Goal: Task Accomplishment & Management: Complete application form

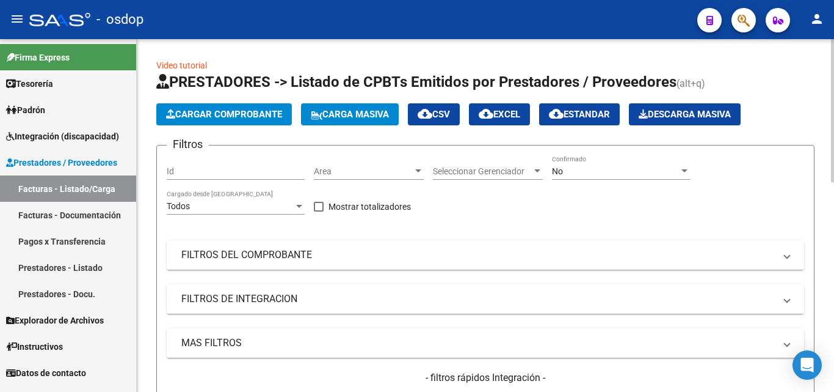
click at [236, 113] on span "Cargar Comprobante" at bounding box center [224, 114] width 116 height 11
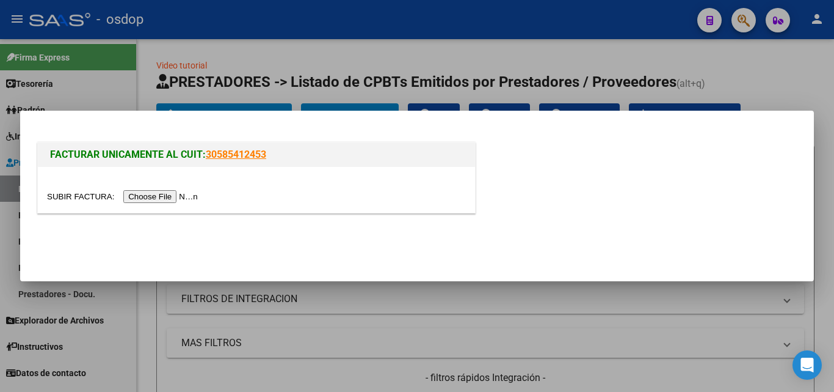
click at [186, 195] on input "file" at bounding box center [124, 196] width 155 height 13
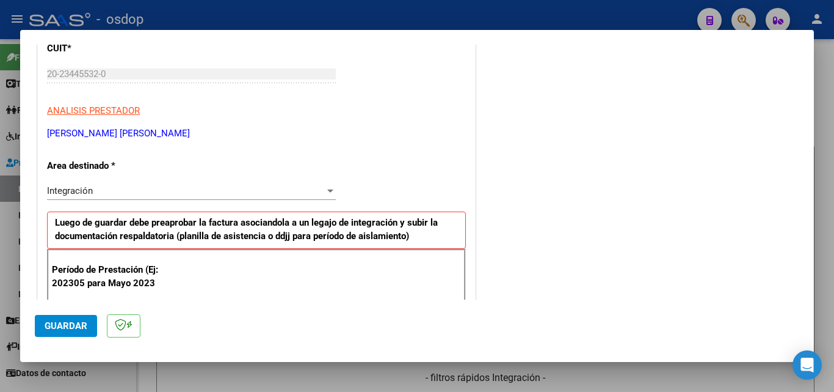
scroll to position [244, 0]
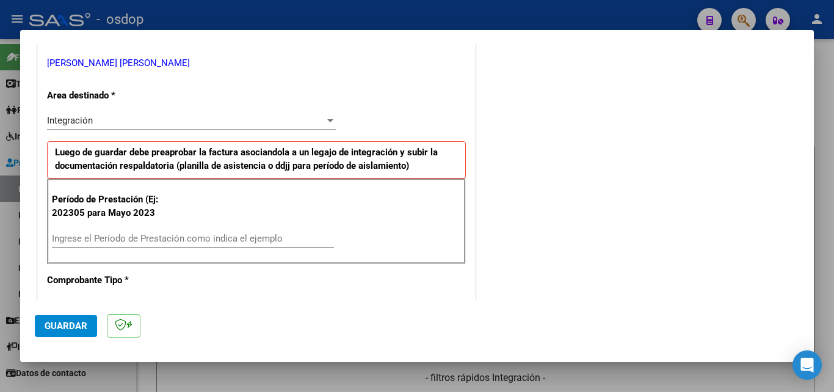
click at [127, 239] on input "Ingrese el Período de Prestación como indica el ejemplo" at bounding box center [193, 238] width 282 height 11
type input "202507"
click at [81, 323] on span "Guardar" at bounding box center [66, 325] width 43 height 11
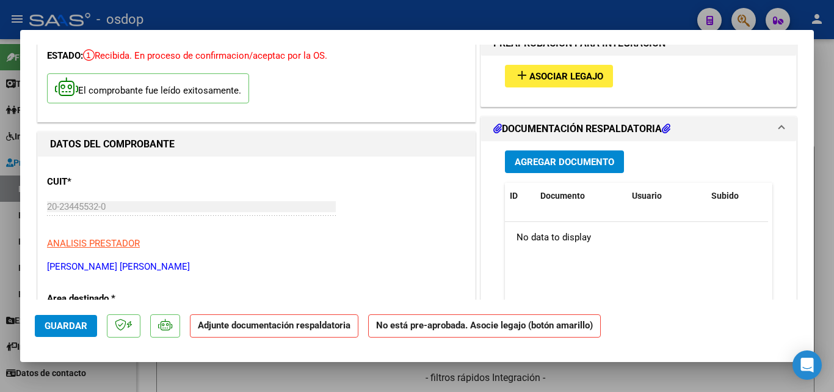
scroll to position [0, 0]
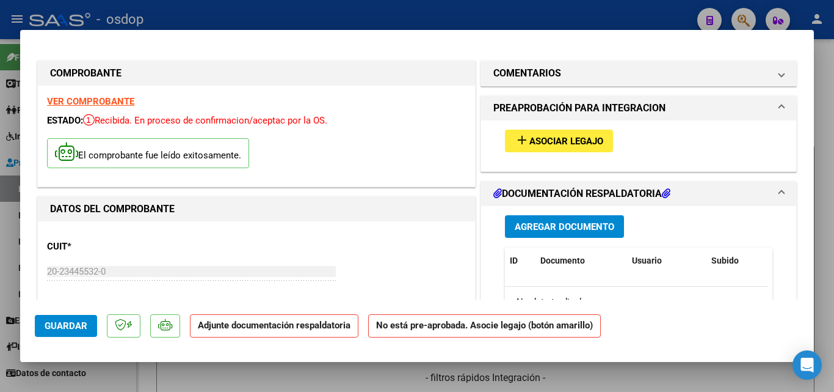
click at [516, 140] on mat-icon "add" at bounding box center [522, 140] width 15 height 15
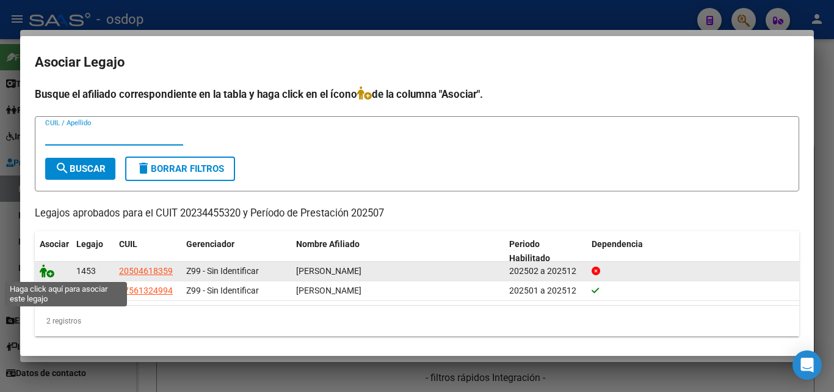
click at [50, 271] on icon at bounding box center [47, 270] width 15 height 13
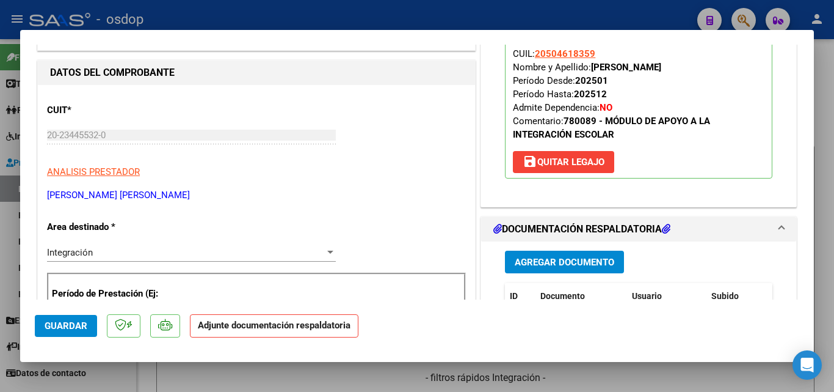
scroll to position [244, 0]
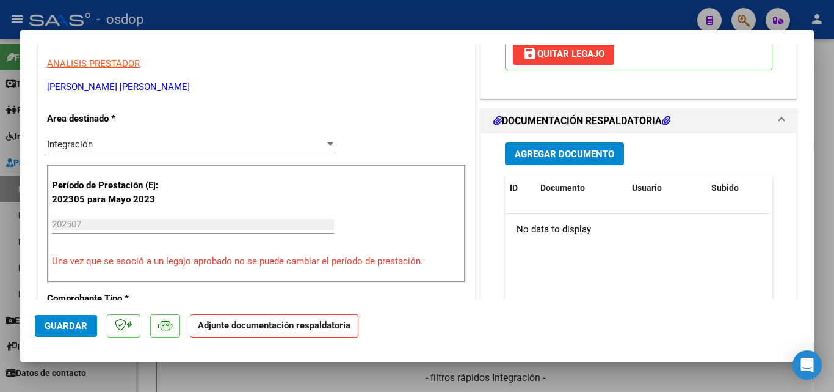
click at [569, 153] on span "Agregar Documento" at bounding box center [565, 153] width 100 height 11
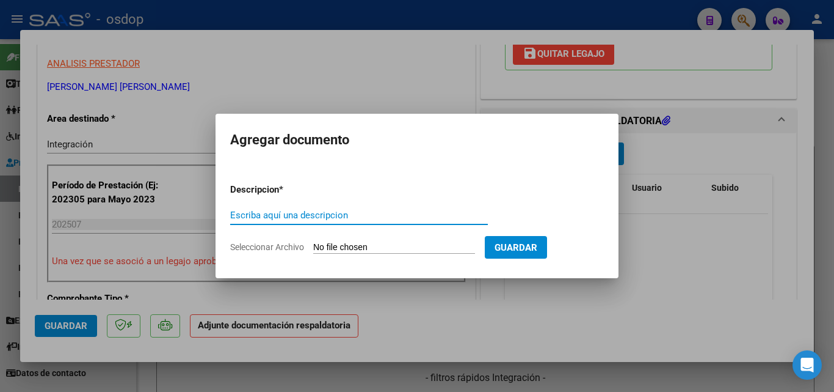
click at [313, 210] on input "Escriba aquí una descripcion" at bounding box center [359, 215] width 258 height 11
type input "ddjj"
click at [343, 244] on input "Seleccionar Archivo" at bounding box center [394, 248] width 162 height 12
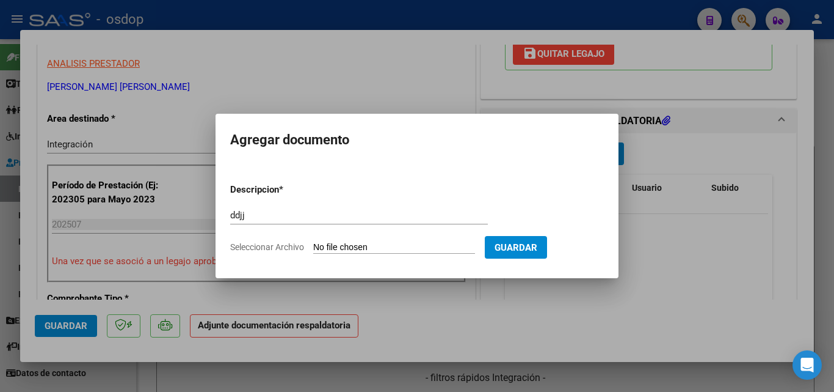
type input "C:\fakepath\[PERSON_NAME] ASISTENCIA IE_0001.pdf"
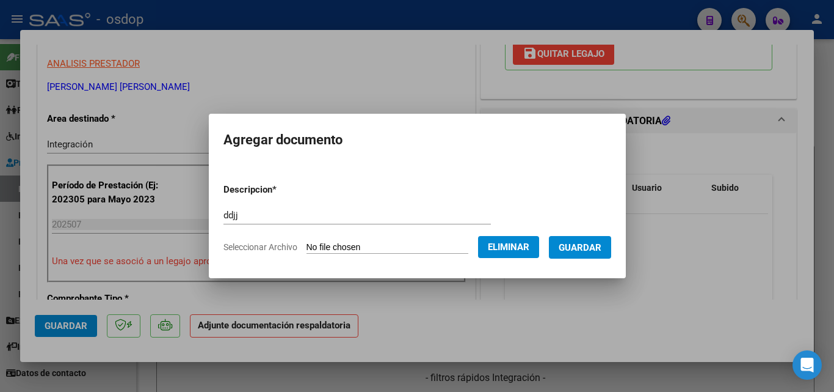
click at [602, 247] on span "Guardar" at bounding box center [580, 247] width 43 height 11
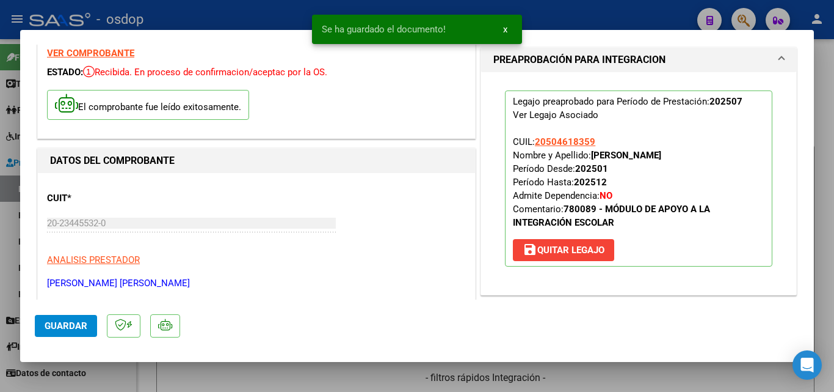
scroll to position [0, 0]
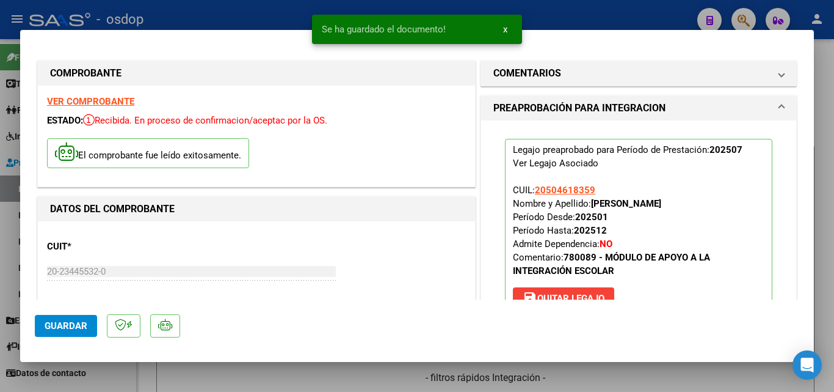
click at [555, 13] on div at bounding box center [417, 196] width 834 height 392
type input "$ 0,00"
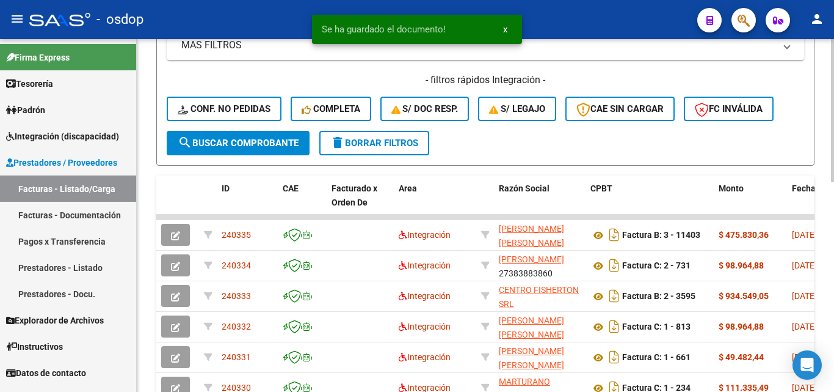
scroll to position [305, 0]
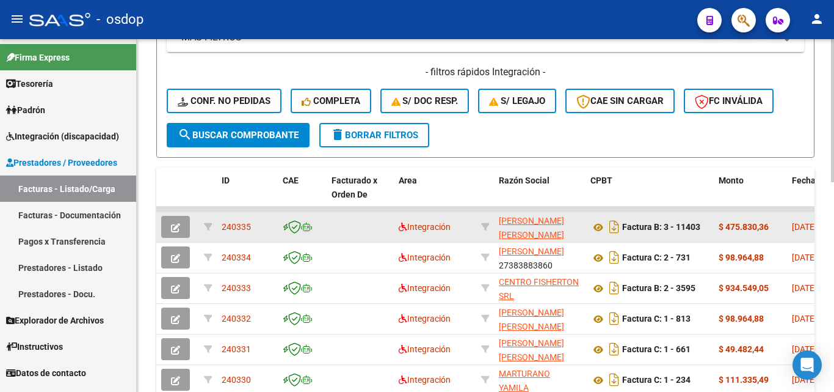
drag, startPoint x: 253, startPoint y: 227, endPoint x: 223, endPoint y: 226, distance: 30.0
click at [223, 226] on div "240335" at bounding box center [247, 227] width 51 height 14
copy span "240335"
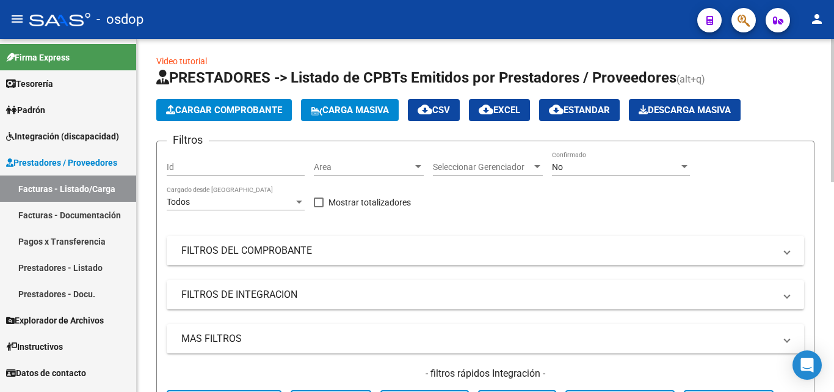
scroll to position [0, 0]
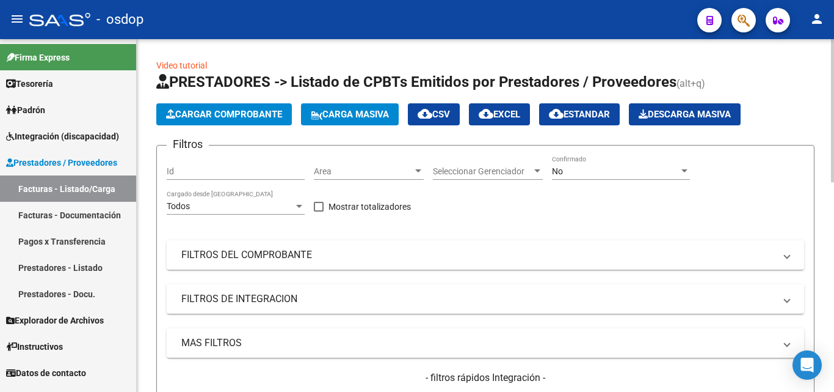
click at [210, 114] on span "Cargar Comprobante" at bounding box center [224, 114] width 116 height 11
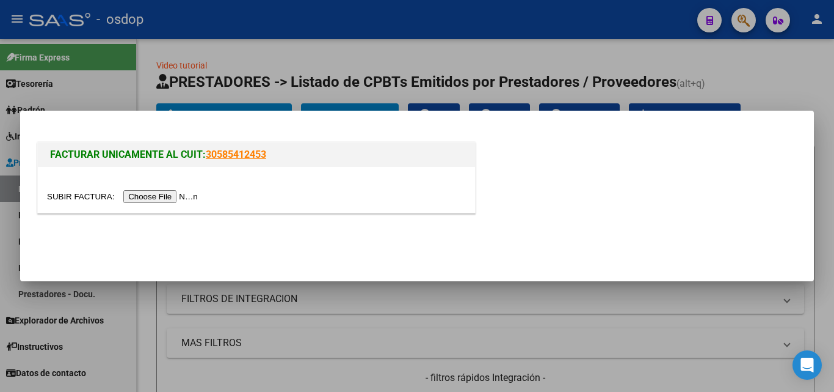
click at [180, 199] on input "file" at bounding box center [124, 196] width 155 height 13
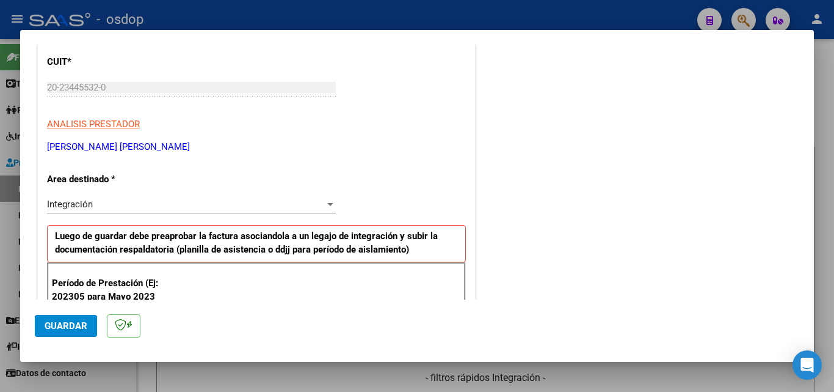
scroll to position [244, 0]
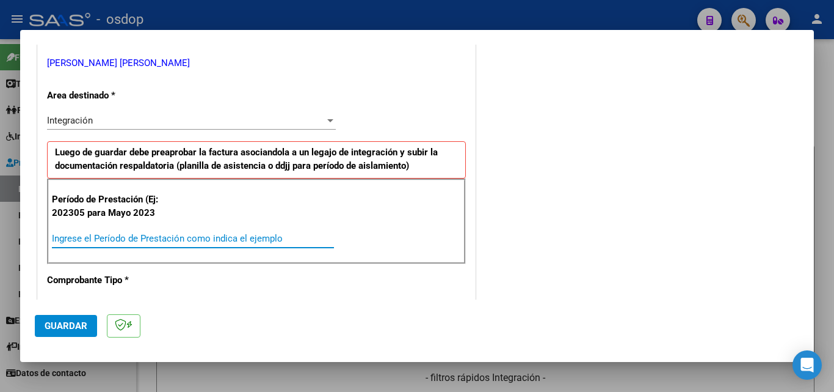
click at [84, 238] on input "Ingrese el Período de Prestación como indica el ejemplo" at bounding box center [193, 238] width 282 height 11
type input "202507"
click at [63, 326] on span "Guardar" at bounding box center [66, 325] width 43 height 11
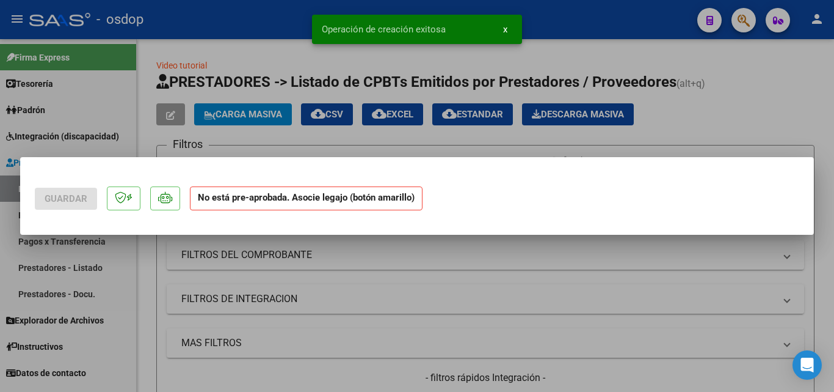
scroll to position [0, 0]
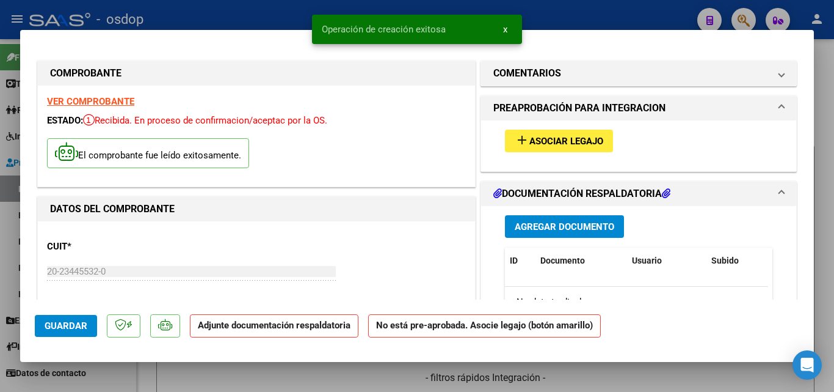
click at [515, 140] on mat-icon "add" at bounding box center [522, 140] width 15 height 15
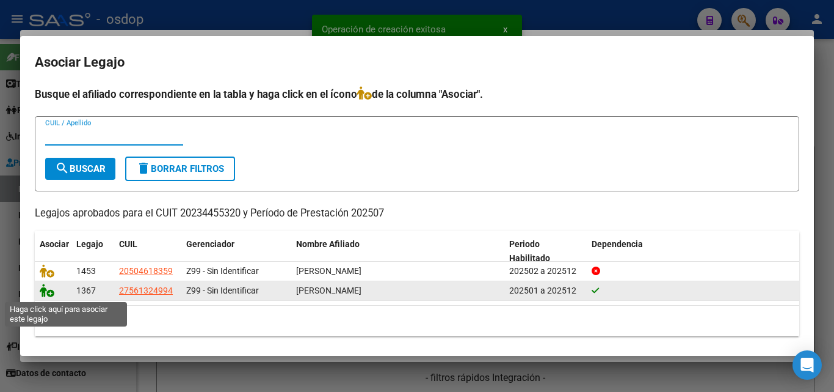
click at [46, 293] on icon at bounding box center [47, 289] width 15 height 13
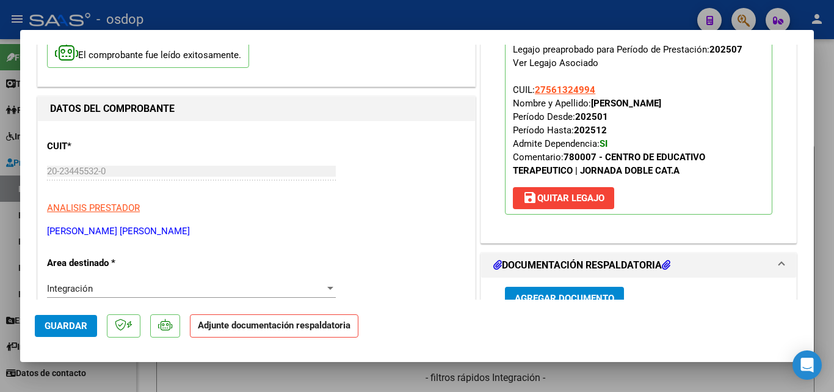
scroll to position [183, 0]
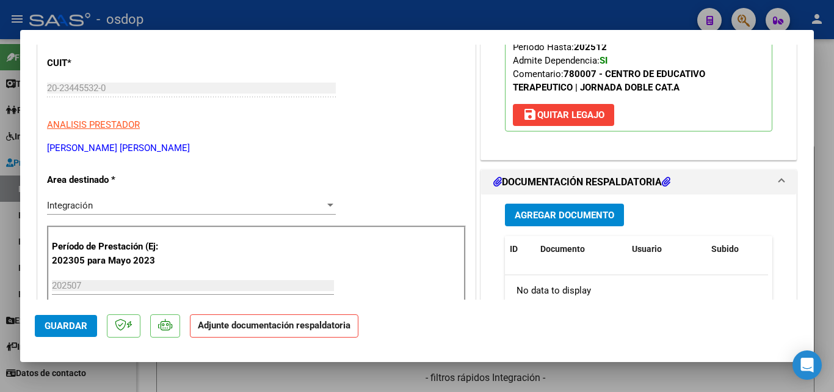
click at [562, 211] on span "Agregar Documento" at bounding box center [565, 215] width 100 height 11
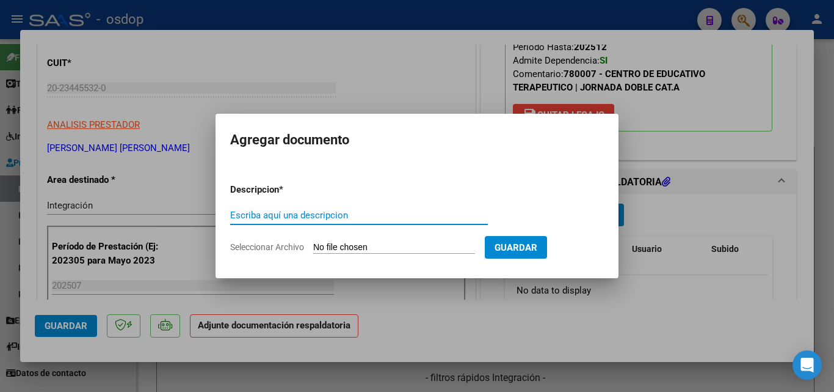
click at [271, 214] on input "Escriba aquí una descripcion" at bounding box center [359, 215] width 258 height 11
type input "DDJJ"
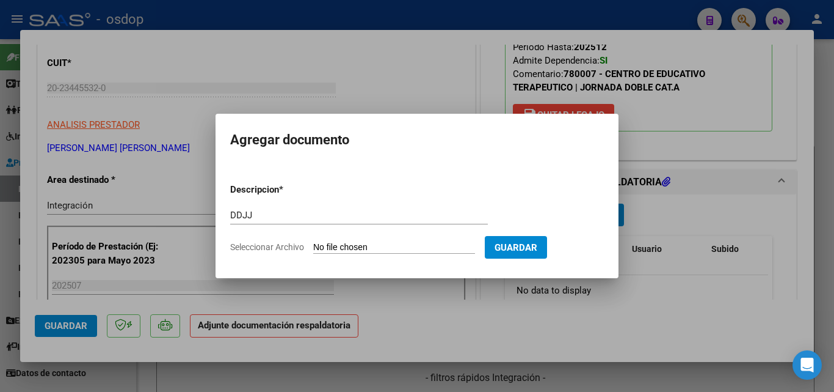
click at [373, 244] on input "Seleccionar Archivo" at bounding box center [394, 248] width 162 height 12
type input "C:\fakepath\[PERSON_NAME] ASISTENCIA JULIO_0001.pdf"
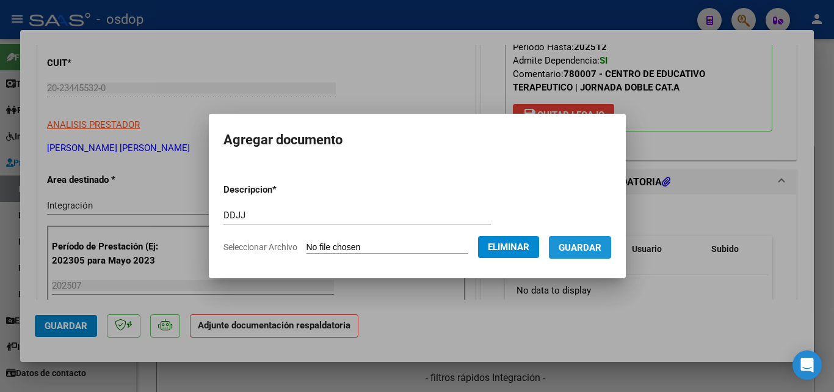
click at [600, 244] on span "Guardar" at bounding box center [580, 247] width 43 height 11
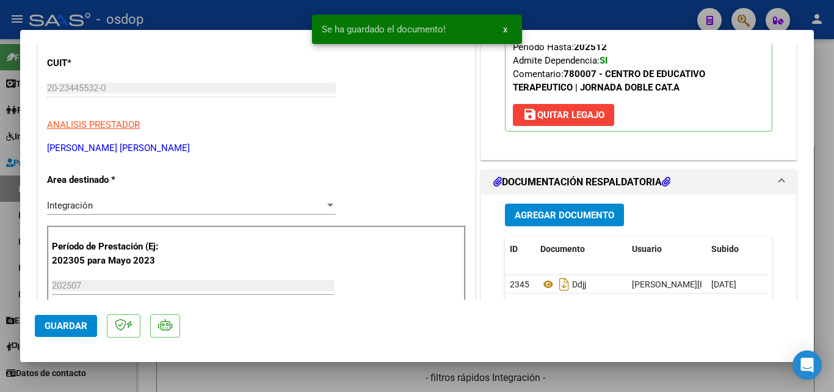
click at [549, 13] on div at bounding box center [417, 196] width 834 height 392
type input "$ 0,00"
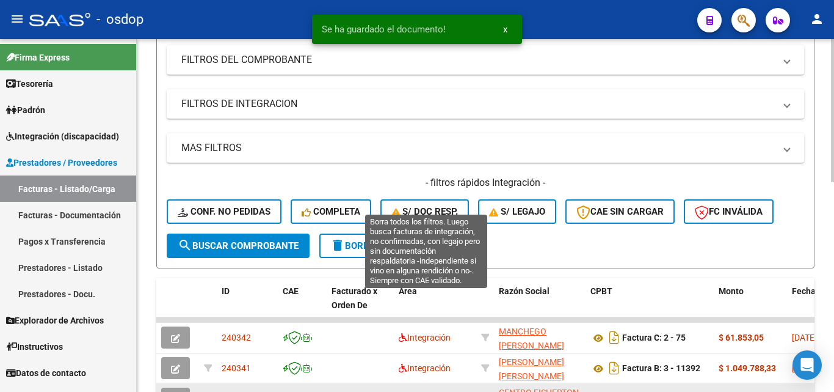
scroll to position [366, 0]
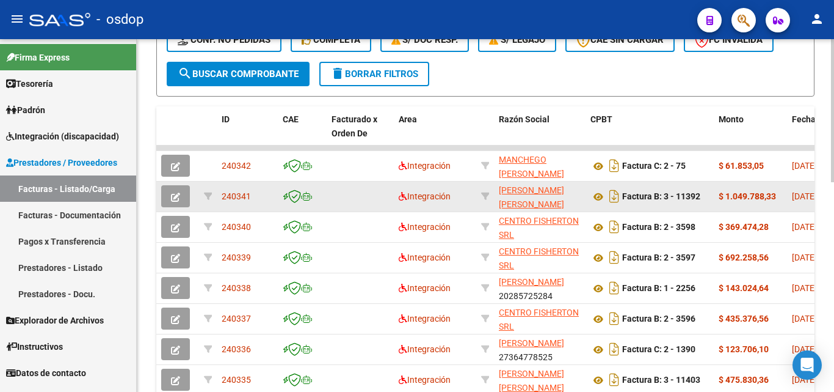
drag, startPoint x: 252, startPoint y: 194, endPoint x: 220, endPoint y: 193, distance: 32.4
click at [220, 193] on datatable-body-cell "240341" at bounding box center [247, 196] width 61 height 30
copy span "240341"
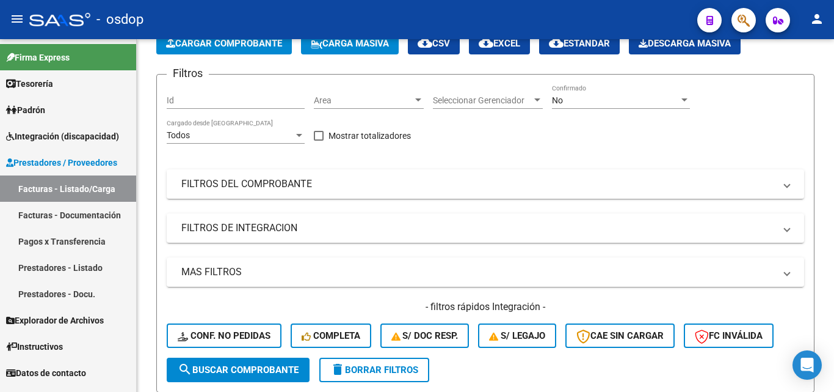
scroll to position [0, 0]
